Goal: Check status: Check status

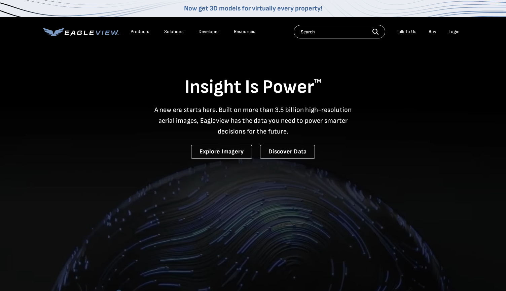
click at [453, 32] on div "Login" at bounding box center [454, 32] width 11 height 6
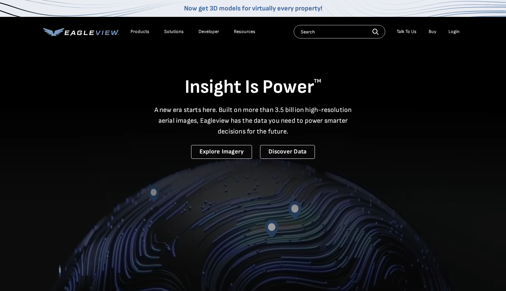
click at [454, 32] on div "Login" at bounding box center [454, 32] width 11 height 6
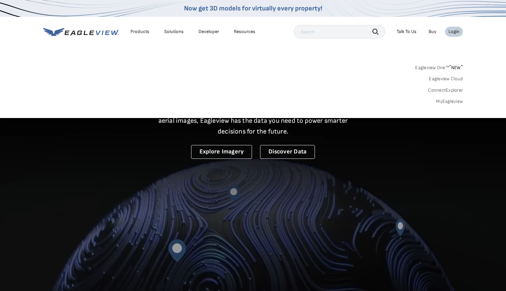
click at [449, 101] on link "MyEagleview" at bounding box center [449, 101] width 27 height 6
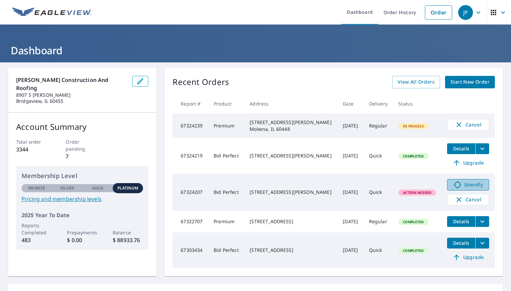
click at [467, 185] on span "Identify" at bounding box center [468, 184] width 33 height 8
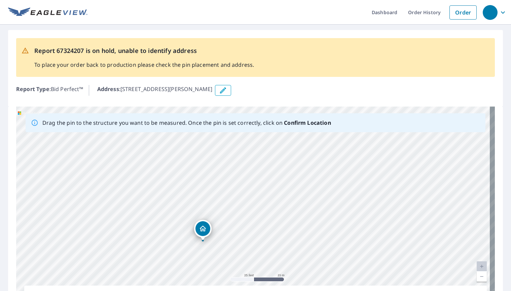
drag, startPoint x: 280, startPoint y: 194, endPoint x: 205, endPoint y: 228, distance: 82.7
drag, startPoint x: 295, startPoint y: 162, endPoint x: 287, endPoint y: 194, distance: 32.7
click at [287, 194] on div "8124 S. Elizabeth St. Chicago, IL 60620" at bounding box center [255, 211] width 479 height 211
drag, startPoint x: 290, startPoint y: 206, endPoint x: 284, endPoint y: 285, distance: 78.7
click at [285, 290] on html "Dashboard Order History Order Report 67324207 is on hold, unable to identify ad…" at bounding box center [255, 145] width 511 height 291
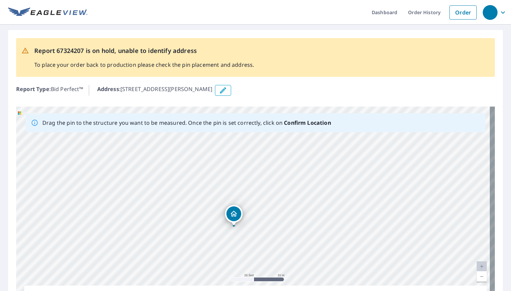
drag, startPoint x: 265, startPoint y: 144, endPoint x: 269, endPoint y: 201, distance: 57.8
click at [269, 201] on div "8124 S. Elizabeth St. Chicago, IL 60620" at bounding box center [255, 211] width 479 height 211
drag, startPoint x: 264, startPoint y: 201, endPoint x: 266, endPoint y: 153, distance: 48.2
click at [266, 153] on div "8124 S. Elizabeth St. Chicago, IL 60620" at bounding box center [255, 211] width 479 height 211
drag, startPoint x: 263, startPoint y: 211, endPoint x: 266, endPoint y: 118, distance: 94.0
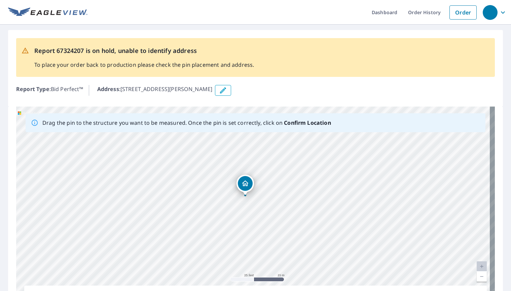
click at [266, 118] on div "Drag the pin to the structure you want to be measured. Once the pin is set corr…" at bounding box center [255, 211] width 479 height 211
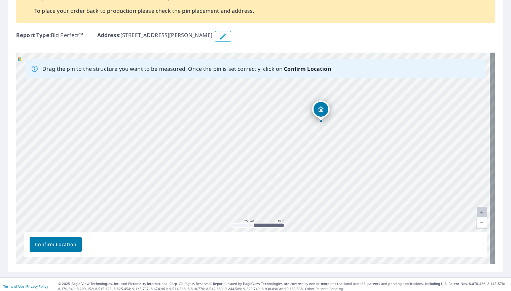
scroll to position [58, 0]
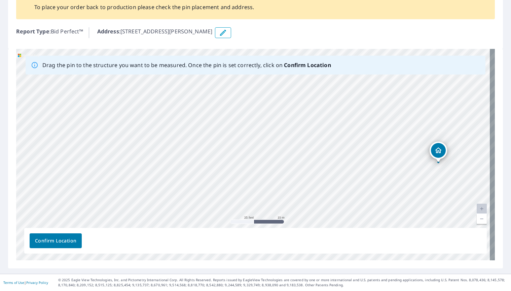
click at [457, 157] on div "8124 S. Elizabeth St. Chicago, IL 60620" at bounding box center [255, 154] width 479 height 211
click at [58, 240] on span "Confirm Location" at bounding box center [55, 240] width 41 height 8
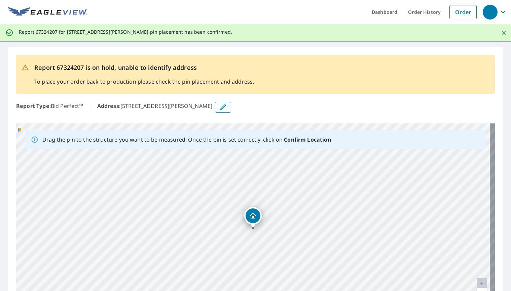
scroll to position [0, 0]
click at [329, 97] on div "Report 67324207 is on hold, unable to identify address To place your order back…" at bounding box center [255, 85] width 495 height 76
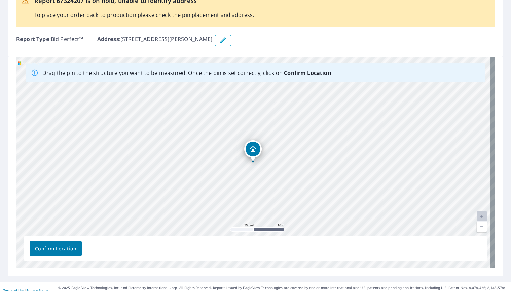
scroll to position [75, 0]
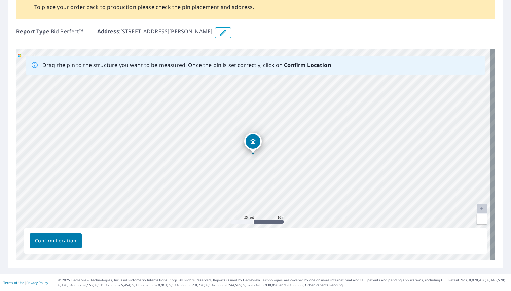
click at [63, 241] on span "Confirm Location" at bounding box center [55, 240] width 41 height 8
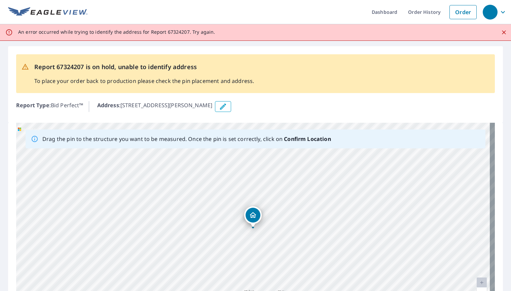
scroll to position [0, 0]
